Goal: Navigation & Orientation: Understand site structure

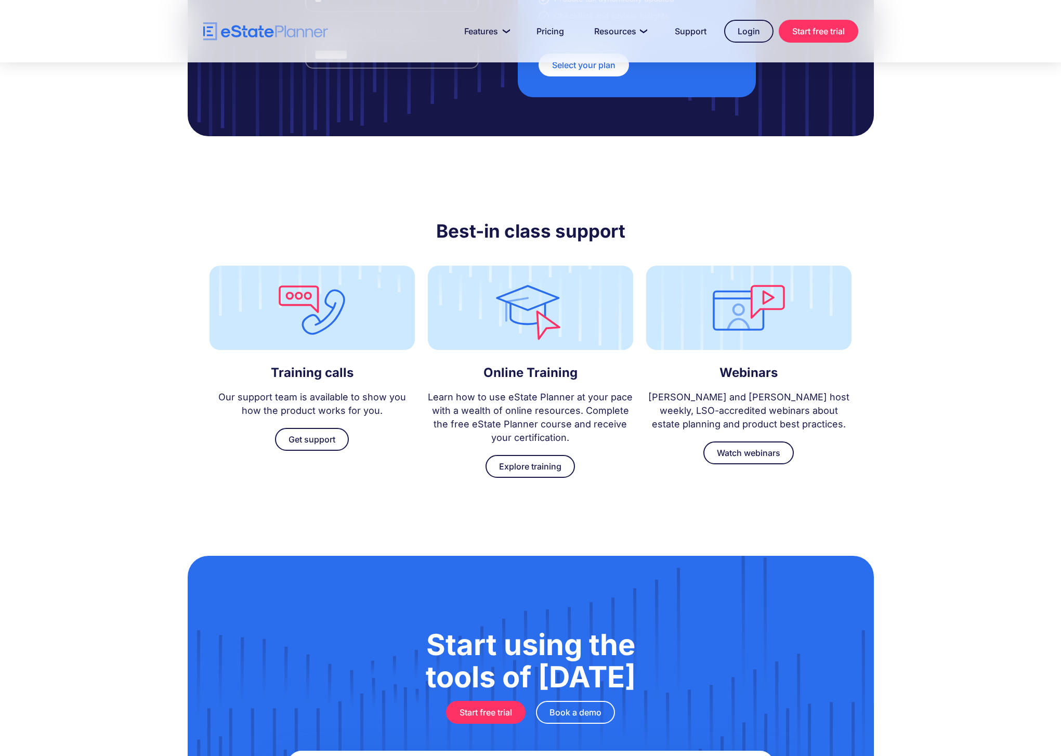
scroll to position [2972, 0]
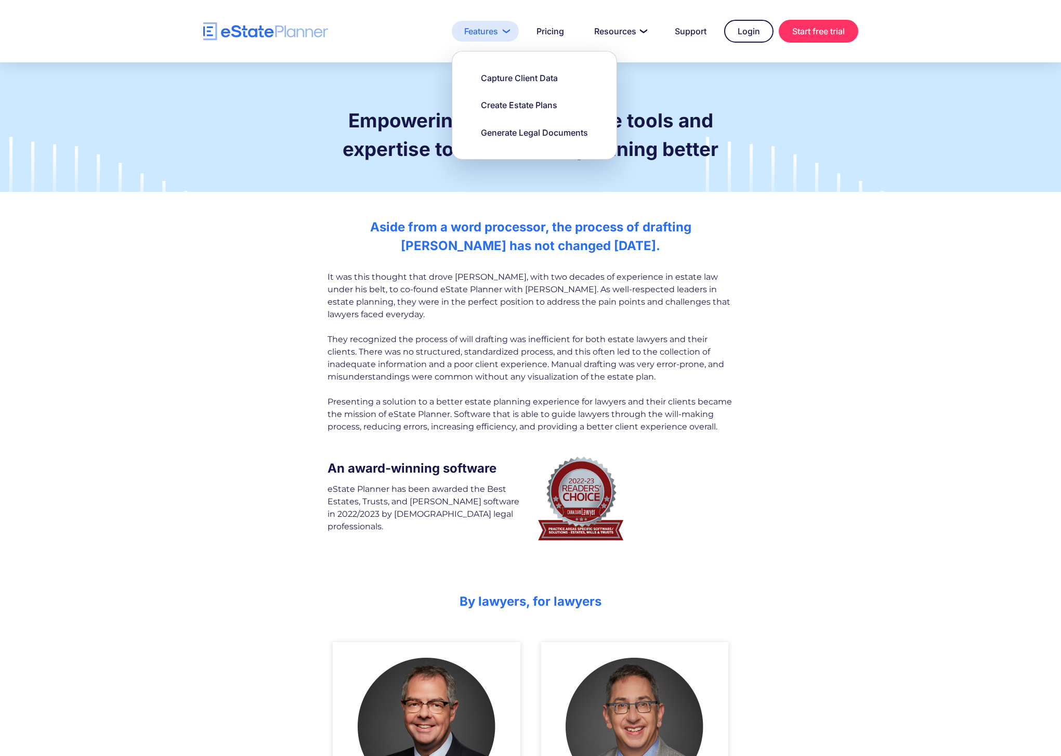
click at [502, 30] on link "Features" at bounding box center [485, 31] width 67 height 21
click at [477, 34] on link "Features" at bounding box center [485, 31] width 67 height 21
click at [498, 83] on div "Capture Client Data" at bounding box center [519, 77] width 77 height 11
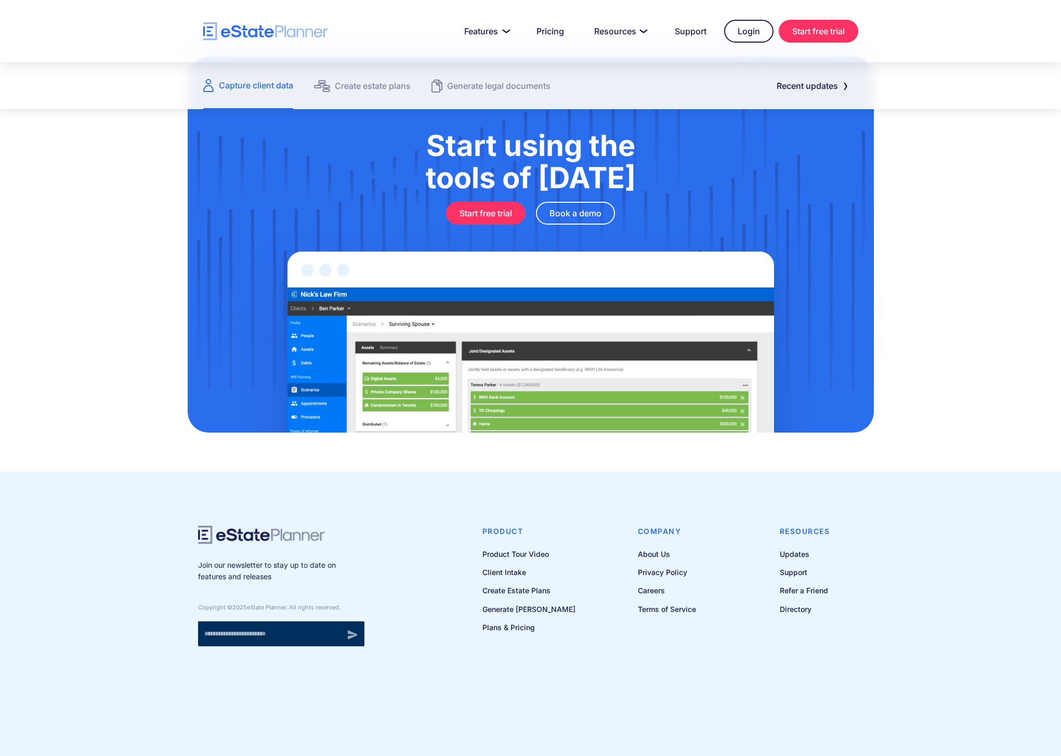
scroll to position [1274, 0]
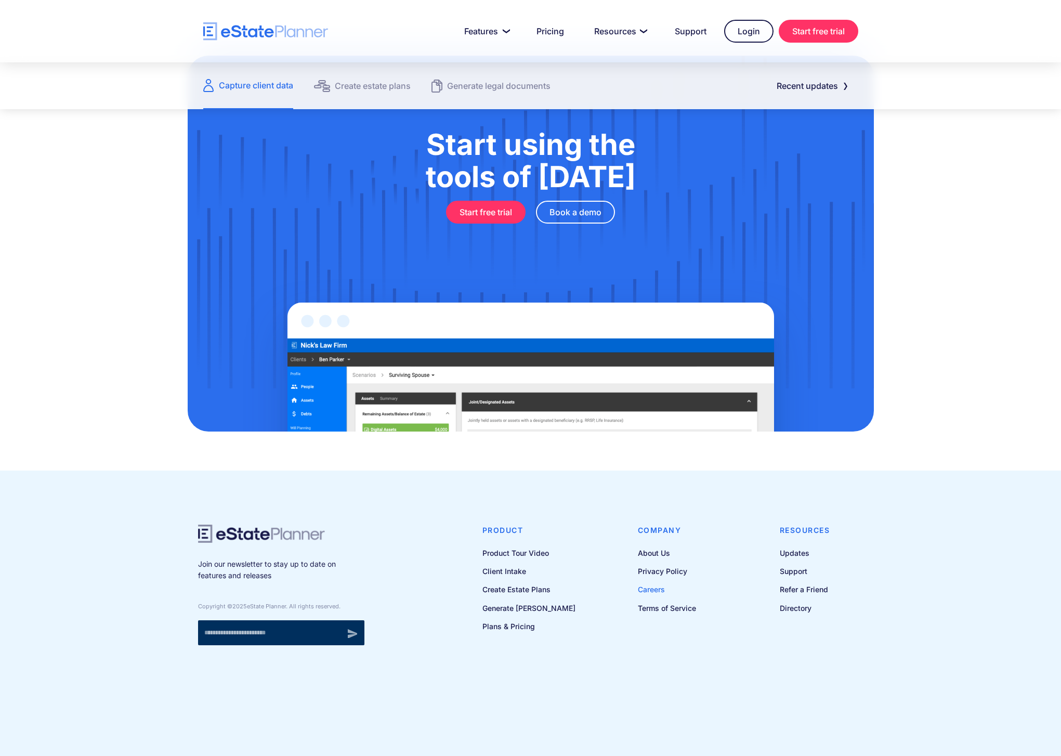
click at [655, 588] on link "Careers" at bounding box center [667, 589] width 58 height 13
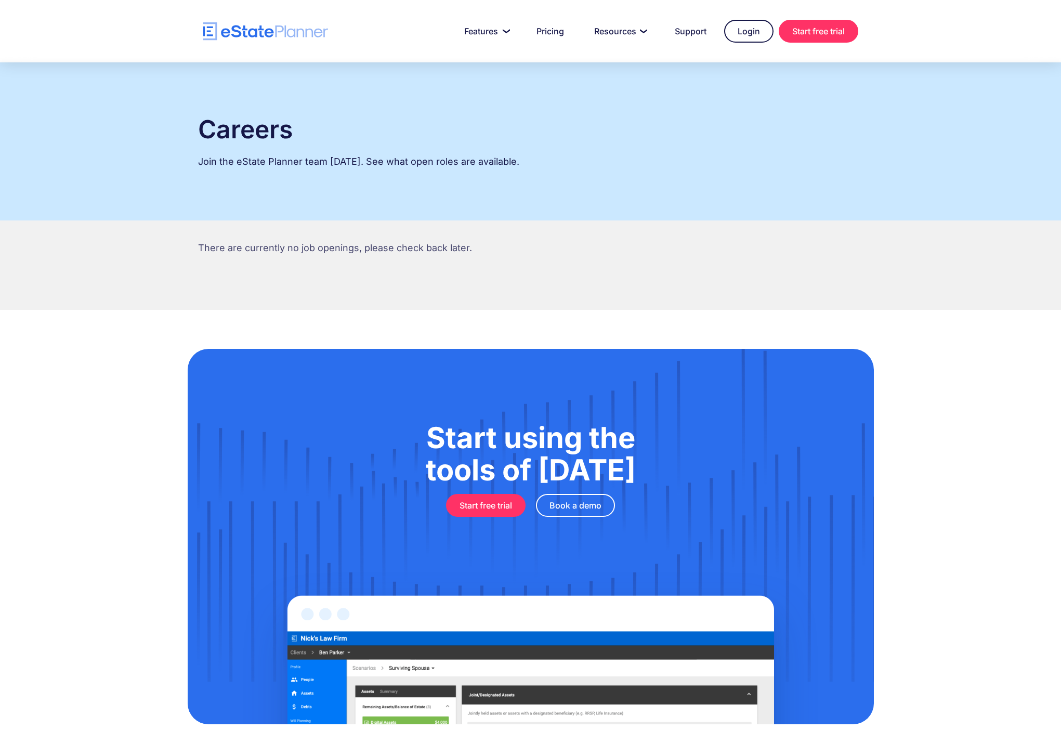
click at [518, 31] on nav "Features Capture Client Data Create Estate Plans Generate Legal Documents Prici…" at bounding box center [593, 31] width 530 height 23
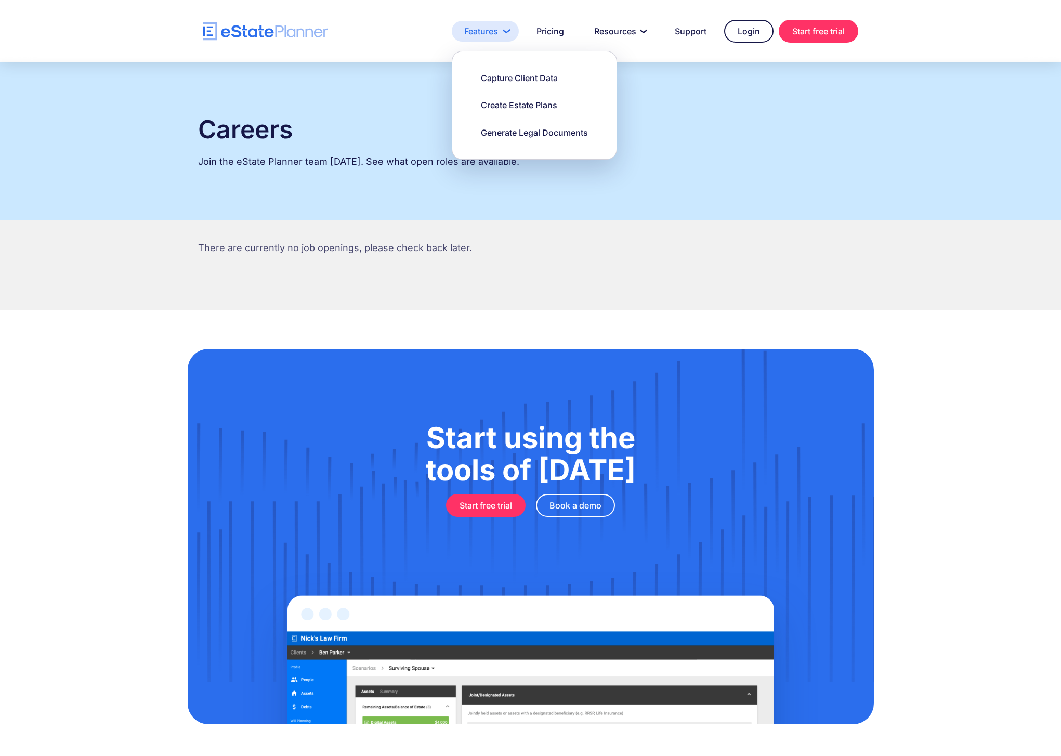
click at [503, 31] on link "Features" at bounding box center [485, 31] width 67 height 21
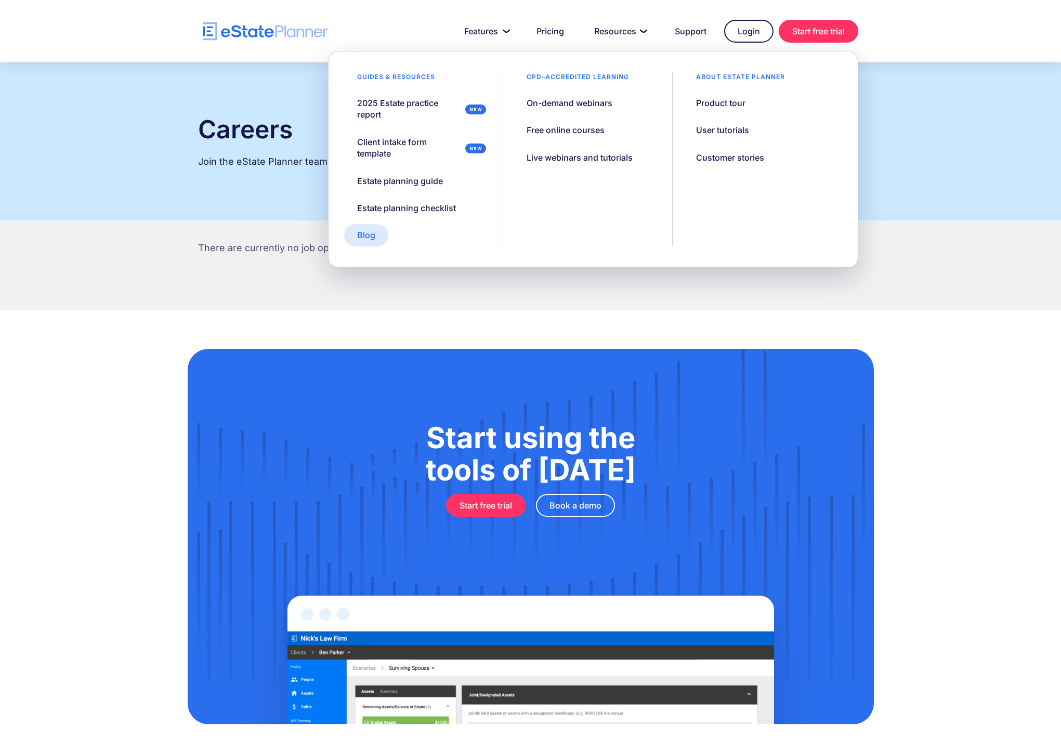
click at [372, 241] on link "Blog" at bounding box center [366, 235] width 44 height 22
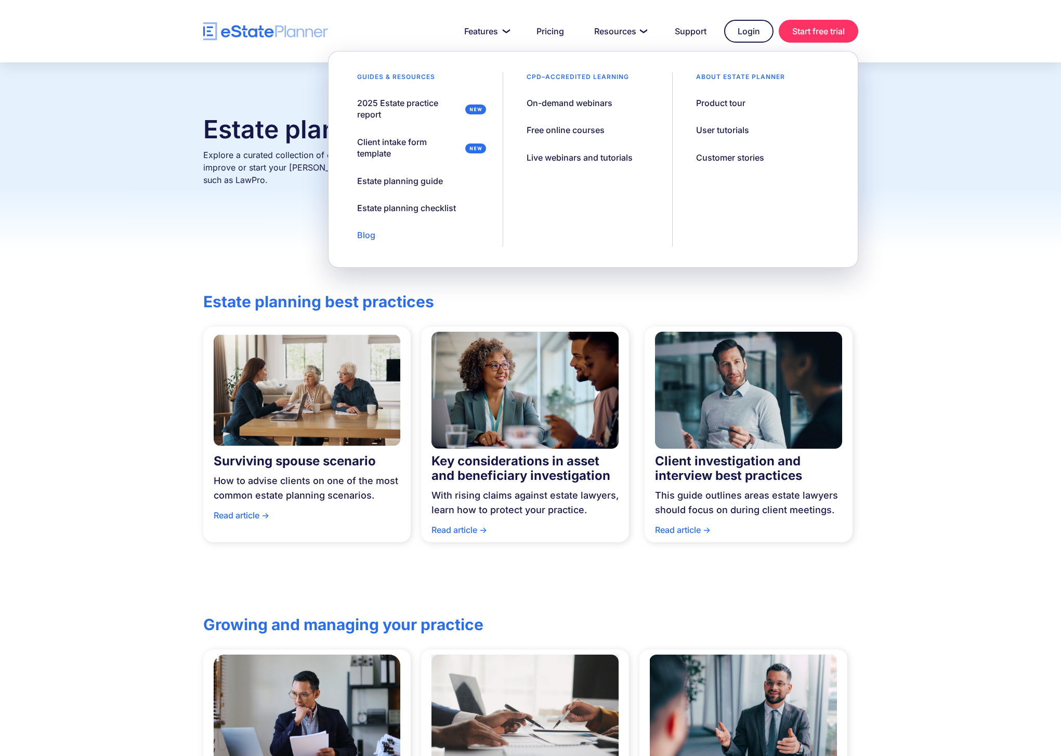
click at [732, 115] on div "About estate planner Product tour User tutorials Customer stories" at bounding box center [756, 159] width 169 height 174
click at [732, 114] on div "About estate planner Product tour User tutorials Customer stories" at bounding box center [756, 159] width 169 height 174
click at [722, 102] on div "Product tour" at bounding box center [720, 102] width 49 height 11
